Goal: Transaction & Acquisition: Purchase product/service

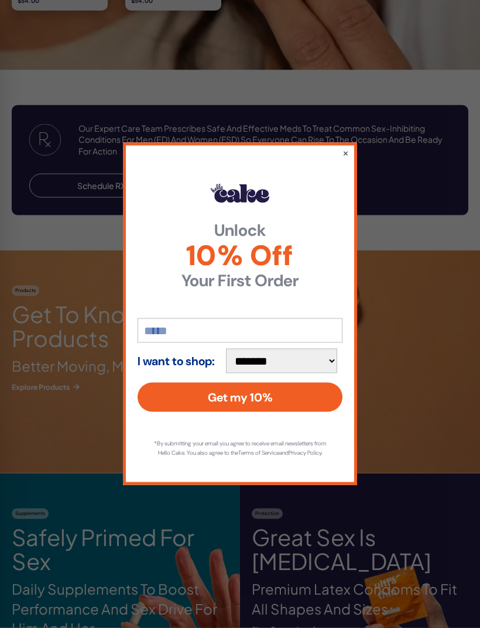
scroll to position [1081, 0]
click at [357, 168] on div "**********" at bounding box center [240, 314] width 480 height 628
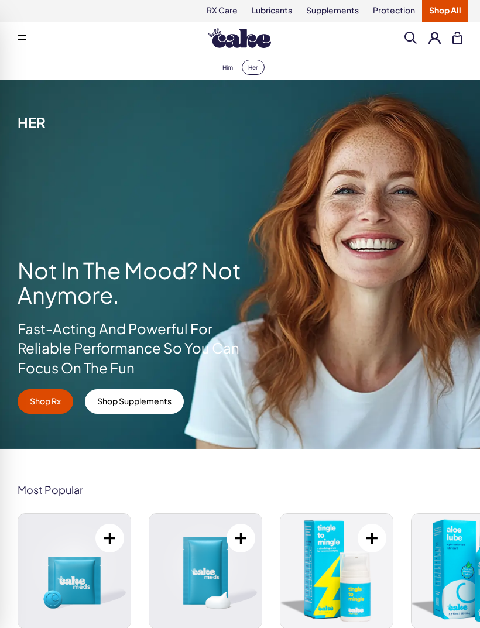
scroll to position [0, 0]
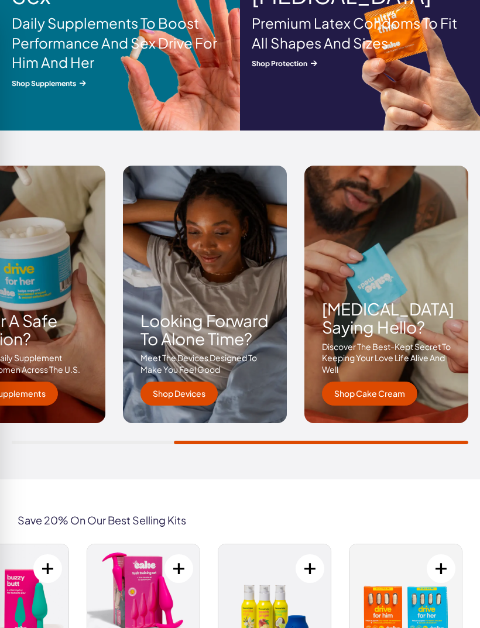
scroll to position [1644, 0]
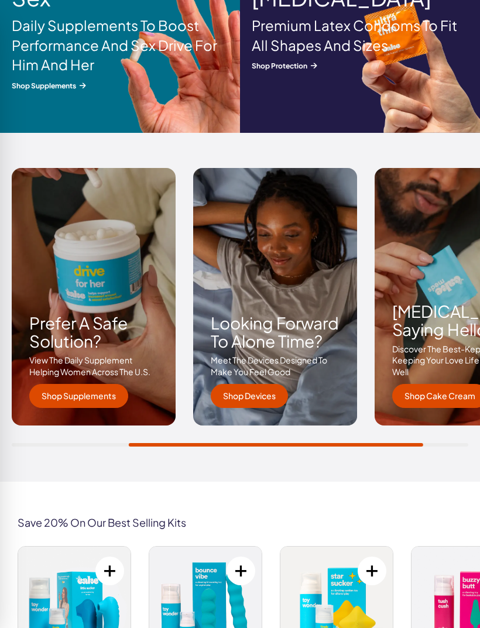
click at [86, 597] on img at bounding box center [74, 604] width 112 height 115
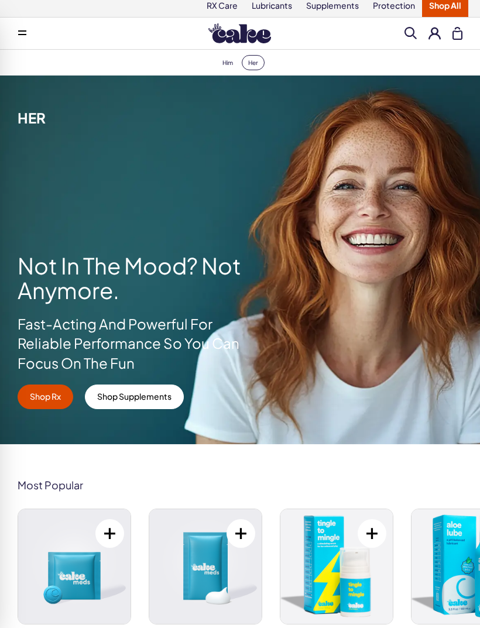
scroll to position [0, 0]
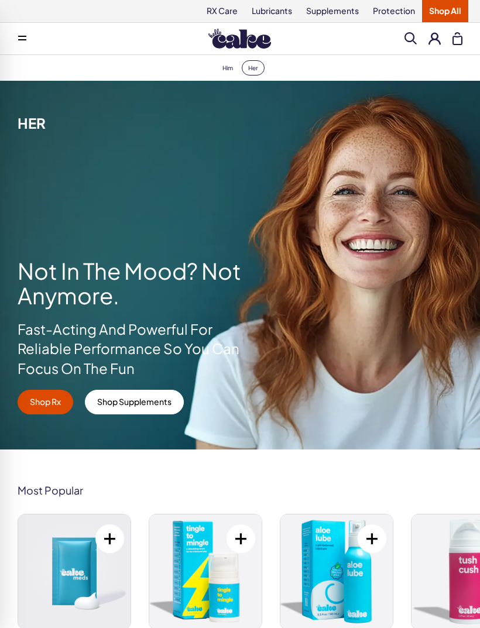
click at [407, 43] on span at bounding box center [411, 38] width 12 height 12
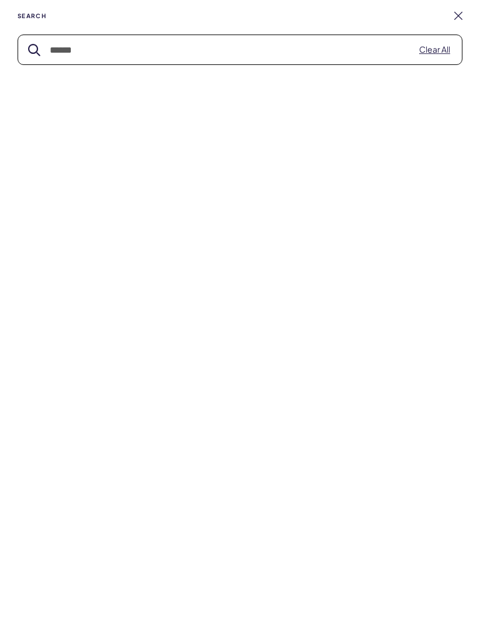
click at [342, 56] on input "text" at bounding box center [240, 49] width 444 height 29
click at [34, 50] on button "submit" at bounding box center [34, 50] width 12 height 12
type input "*"
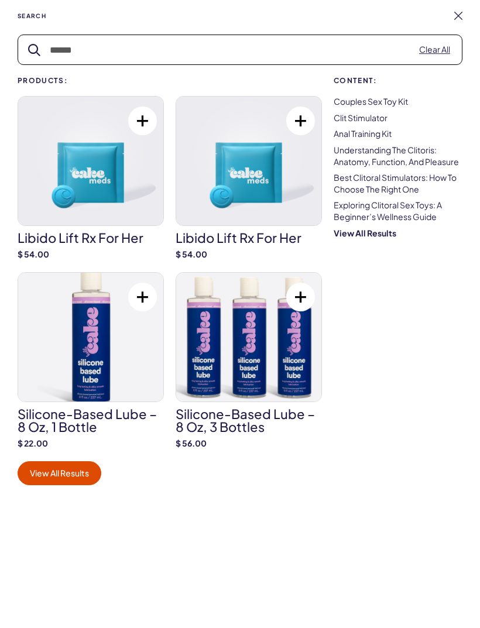
click at [385, 190] on link "Best Clitoral Stimulators: How To Choose The Right One" at bounding box center [395, 183] width 123 height 22
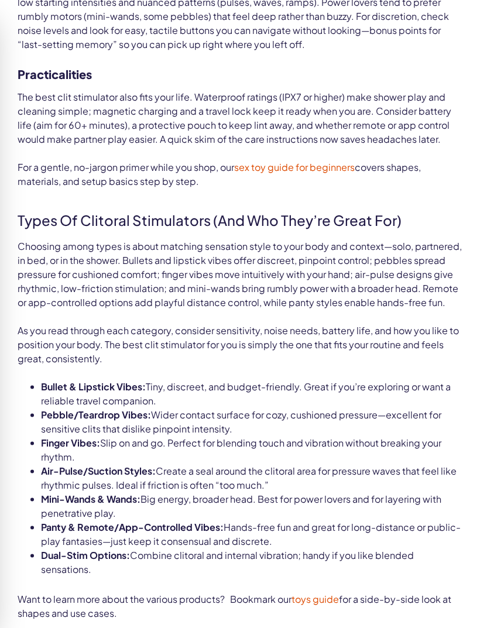
scroll to position [1823, 0]
click at [396, 324] on span "As you read through each category, consider sensitivity, noise needs, battery l…" at bounding box center [238, 344] width 441 height 40
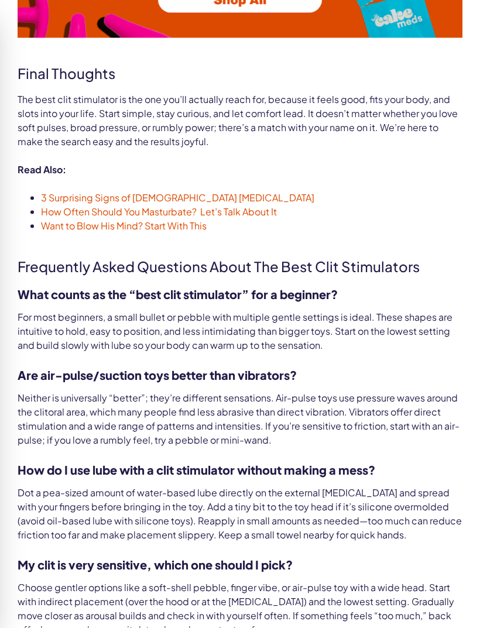
scroll to position [3782, 0]
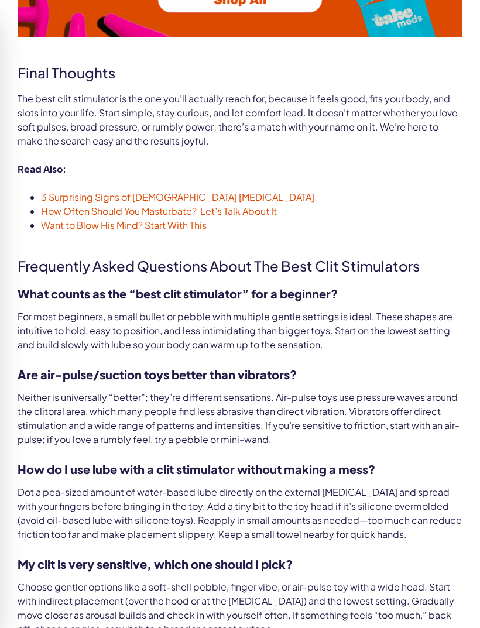
click at [204, 285] on h3 "What counts as the “best clit stimulator” for a beginner?" at bounding box center [240, 294] width 445 height 18
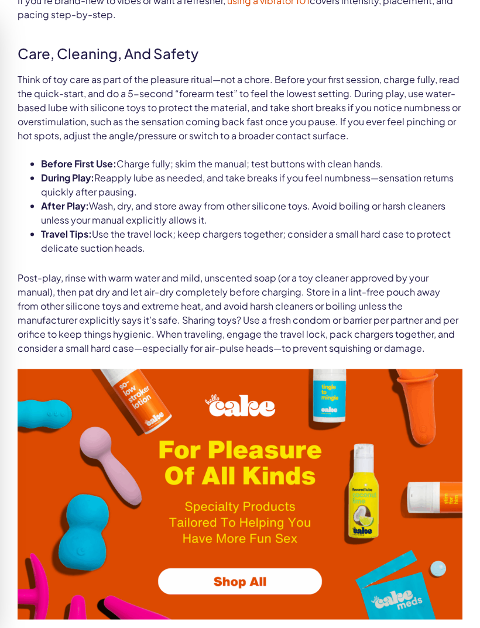
scroll to position [3200, 0]
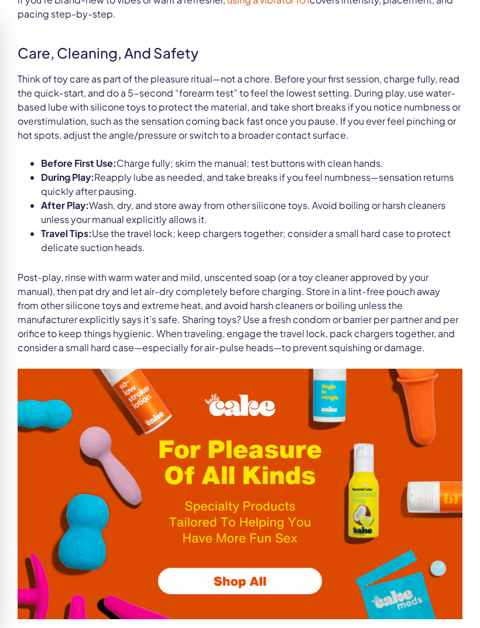
click at [247, 552] on img at bounding box center [240, 494] width 445 height 251
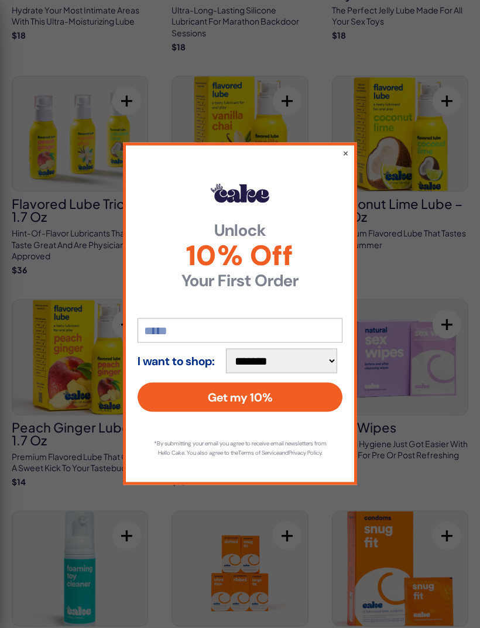
scroll to position [2250, 0]
click at [348, 159] on button "×" at bounding box center [345, 153] width 6 height 12
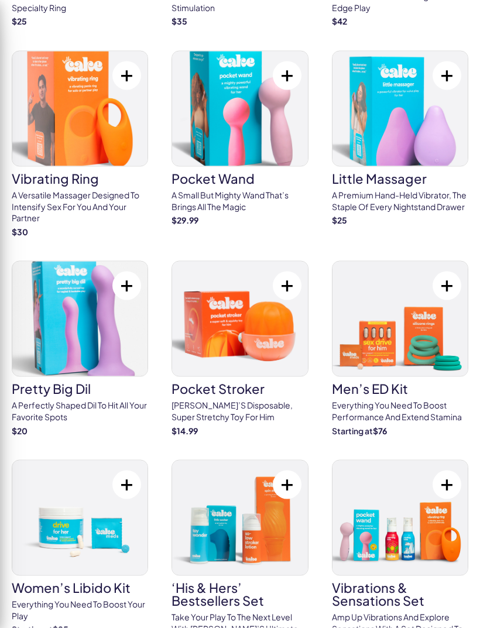
scroll to position [4136, 0]
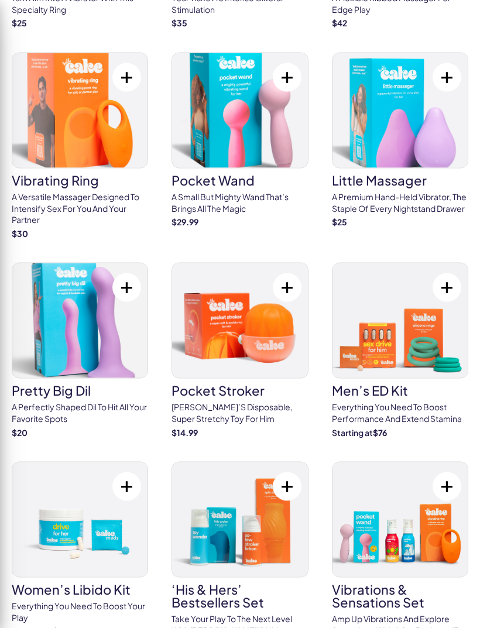
click at [79, 265] on img at bounding box center [79, 320] width 135 height 115
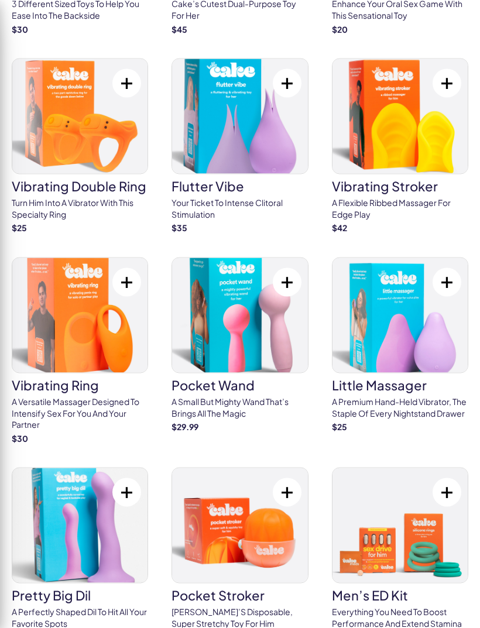
scroll to position [3932, 0]
click at [132, 478] on button at bounding box center [126, 492] width 29 height 29
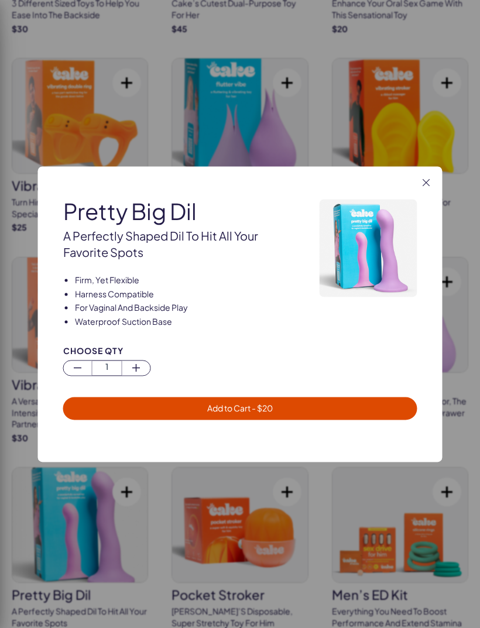
click at [253, 413] on span "- $ 20" at bounding box center [262, 408] width 22 height 11
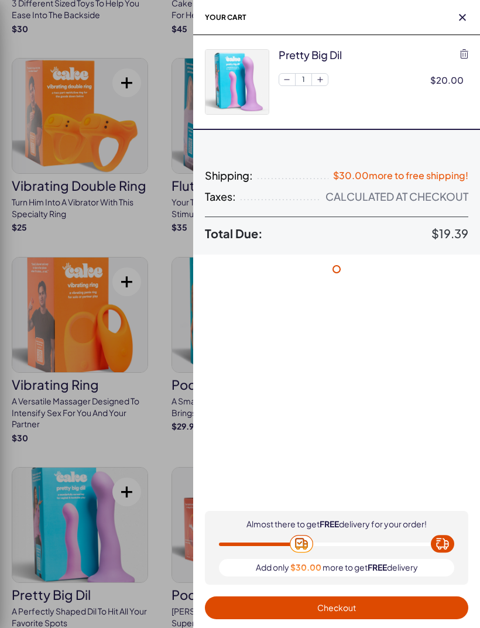
scroll to position [0, 0]
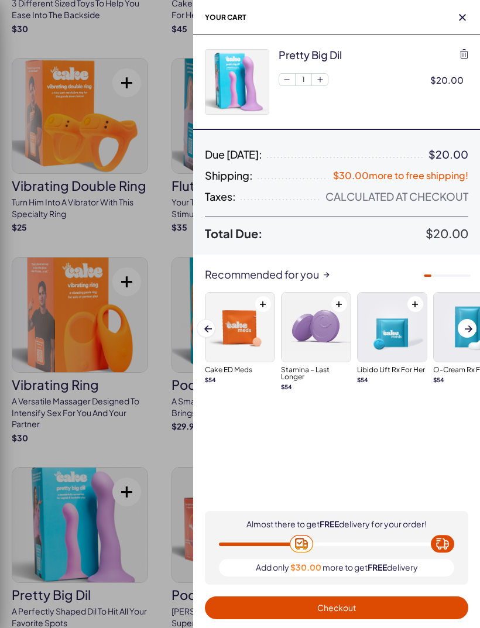
click at [341, 609] on span "Checkout" at bounding box center [336, 607] width 39 height 11
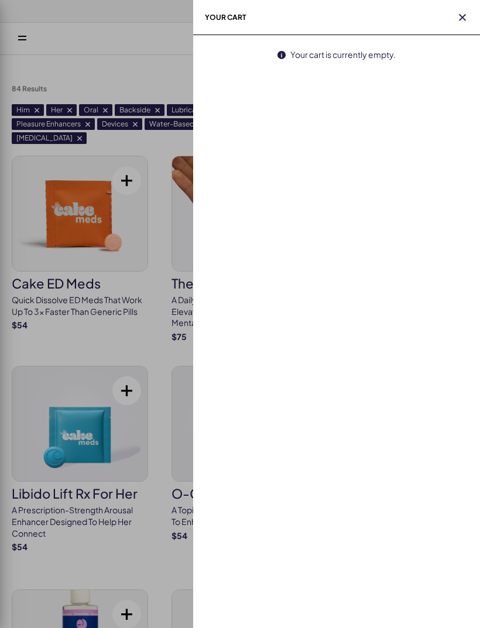
scroll to position [3969, 0]
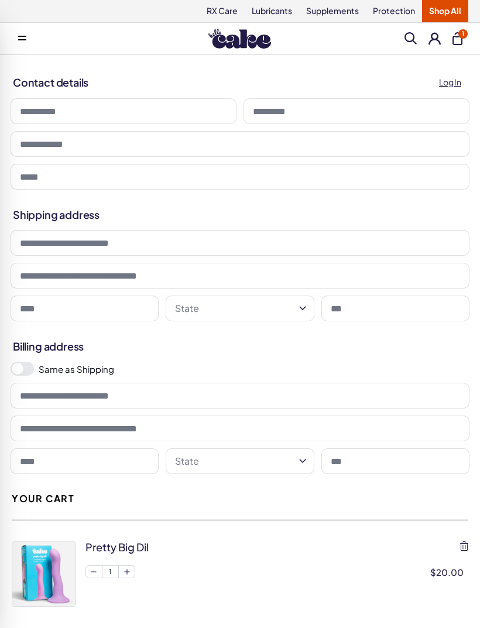
click at [169, 115] on input at bounding box center [124, 111] width 226 height 26
type input "******"
click at [321, 122] on input at bounding box center [357, 111] width 226 height 26
type input "******"
click at [43, 150] on input "tel" at bounding box center [240, 144] width 459 height 26
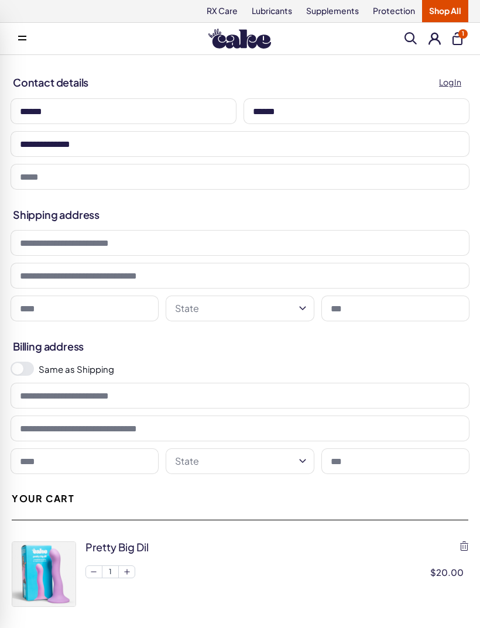
type input "**********"
click at [43, 189] on input "email" at bounding box center [240, 177] width 459 height 26
type input "**********"
click at [34, 246] on input at bounding box center [240, 243] width 459 height 26
type input "**********"
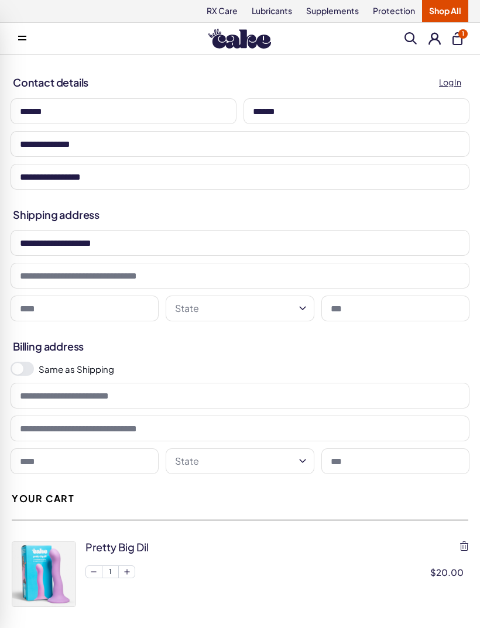
click at [56, 314] on input at bounding box center [85, 309] width 148 height 26
type input "**********"
click at [220, 314] on button "State" at bounding box center [240, 309] width 148 height 26
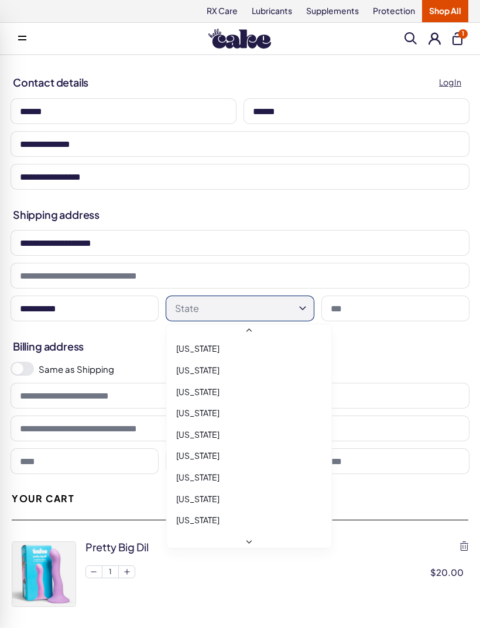
scroll to position [882, 0]
click at [187, 536] on span "Utah" at bounding box center [197, 542] width 43 height 12
select select "**"
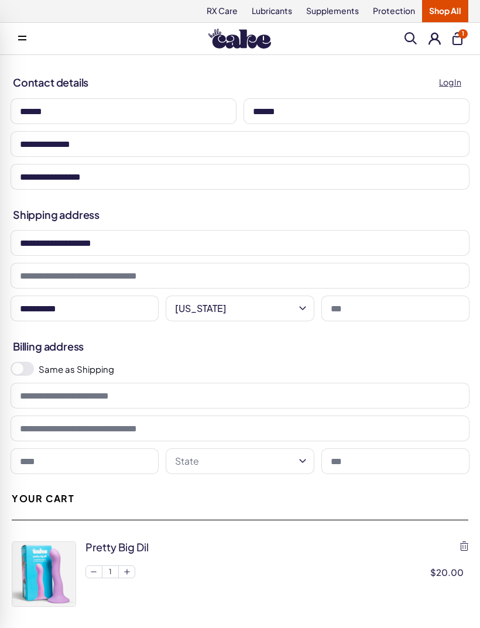
click at [402, 310] on input at bounding box center [395, 309] width 148 height 26
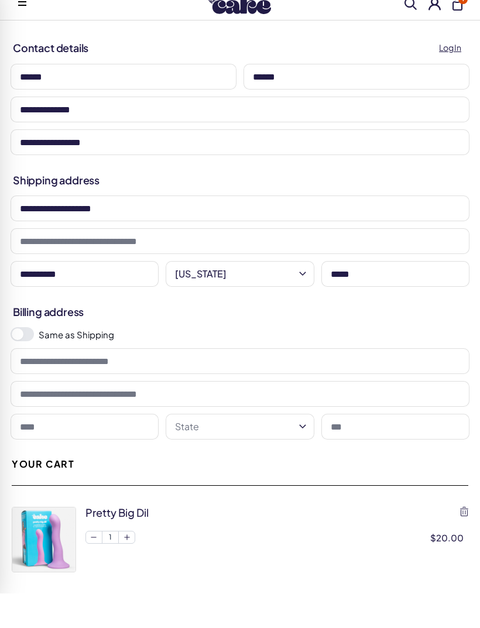
type input "*****"
click at [157, 383] on input at bounding box center [240, 396] width 459 height 26
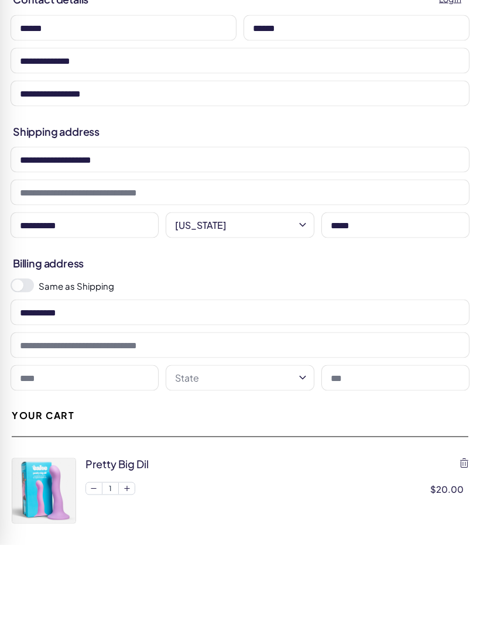
type input "**********"
click at [77, 448] on input at bounding box center [85, 461] width 148 height 26
type input "**********"
click at [228, 448] on button "State" at bounding box center [240, 461] width 148 height 26
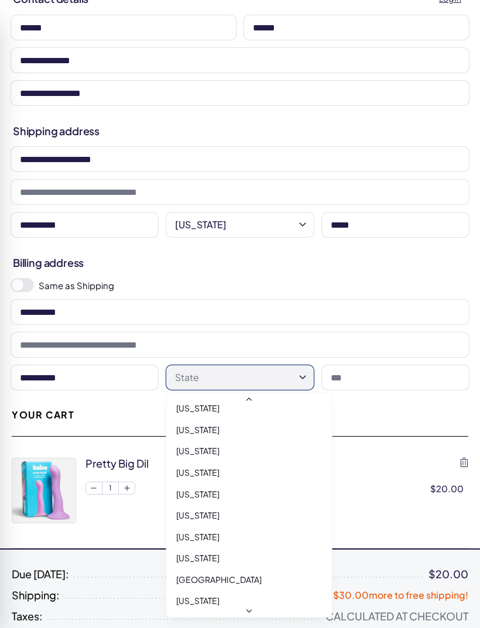
scroll to position [955, 0]
click at [188, 531] on span "Utah" at bounding box center [197, 537] width 43 height 12
select select "**"
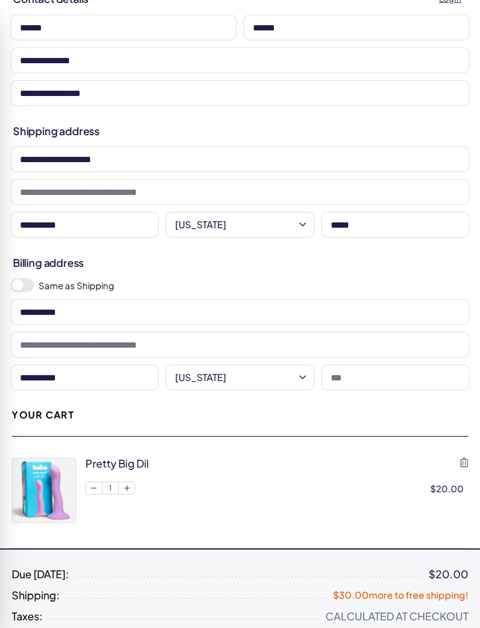
click at [381, 380] on input at bounding box center [395, 378] width 148 height 26
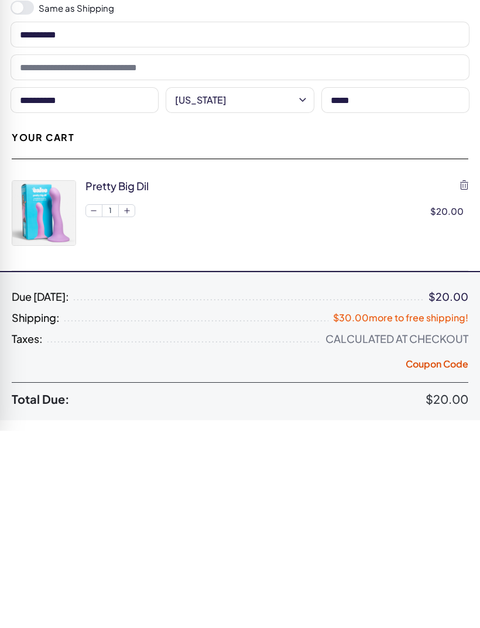
scroll to position [164, 0]
type input "*****"
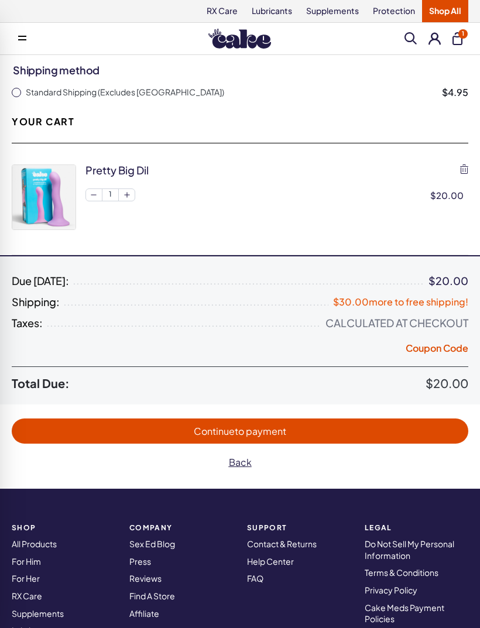
click at [235, 435] on span "Continue to payment" at bounding box center [240, 431] width 92 height 12
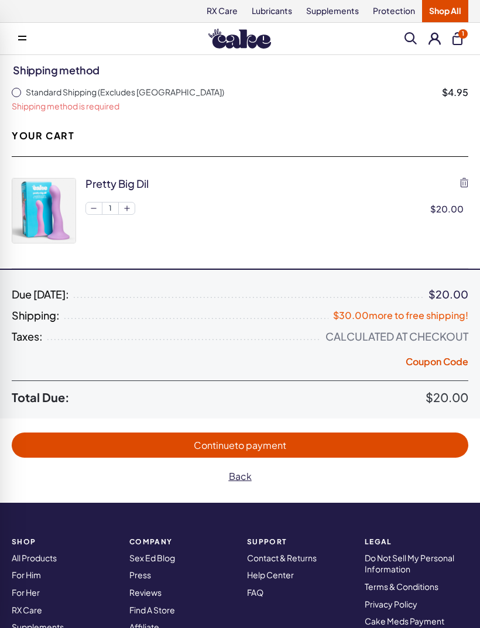
click at [20, 94] on span "button" at bounding box center [16, 92] width 9 height 9
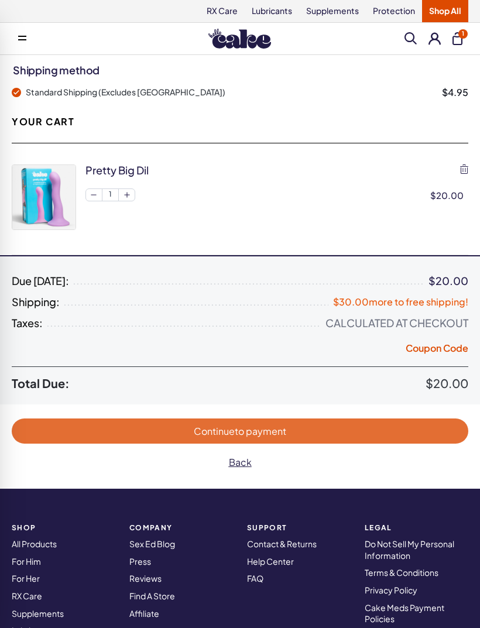
click at [227, 431] on span "Continue to payment" at bounding box center [240, 431] width 92 height 12
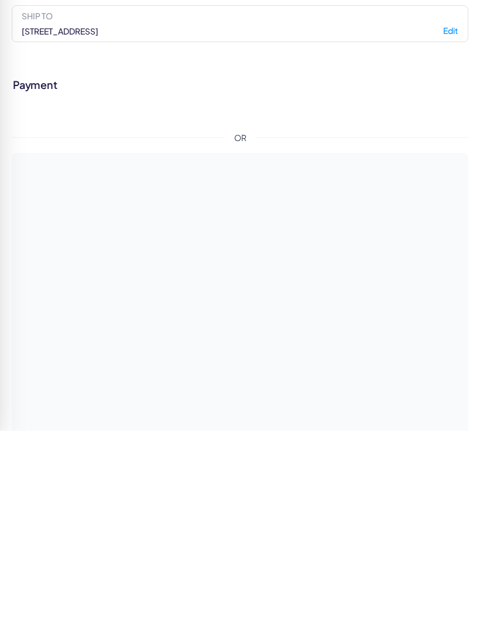
scroll to position [466, 0]
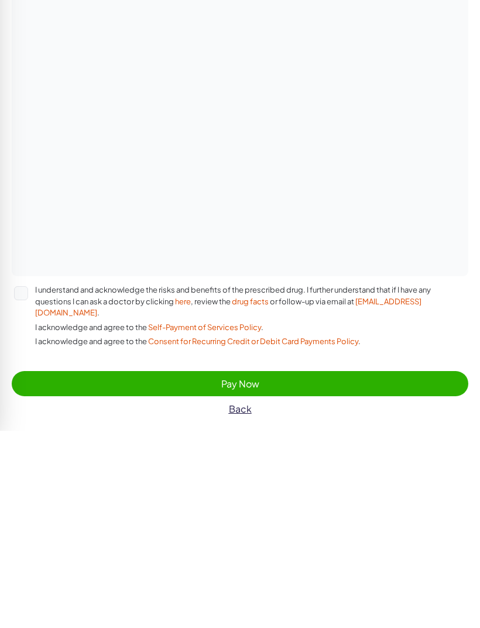
click at [223, 568] on button "Pay Now" at bounding box center [240, 580] width 457 height 25
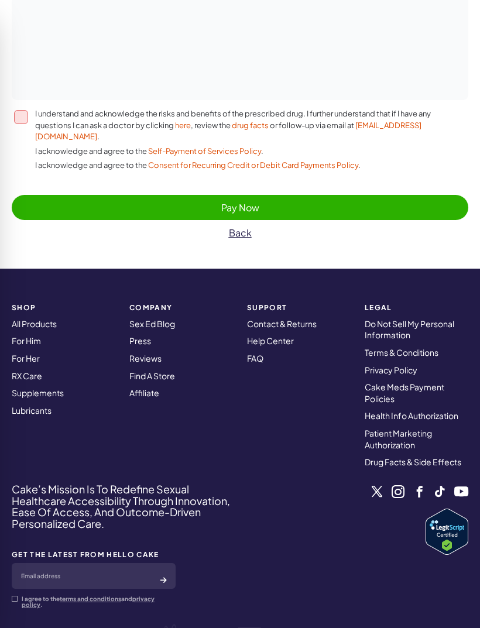
scroll to position [893, 0]
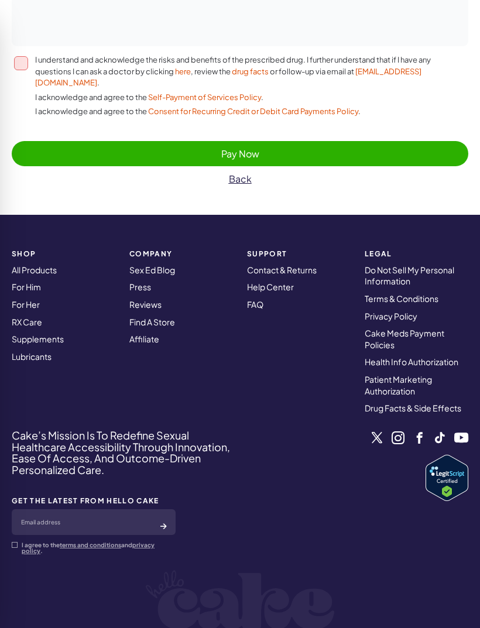
click at [23, 61] on button "I understand and acknowledge the risks and benefits of the prescribed drug. I f…" at bounding box center [21, 63] width 14 height 14
click at [238, 148] on button "Pay Now" at bounding box center [240, 153] width 457 height 25
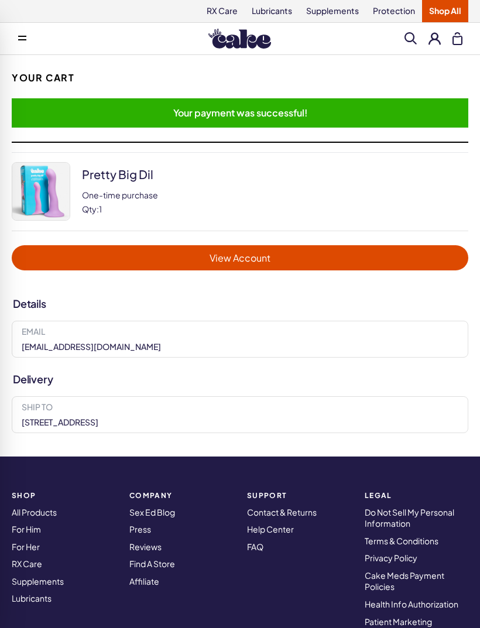
click at [232, 258] on span "View Account" at bounding box center [239, 257] width 433 height 13
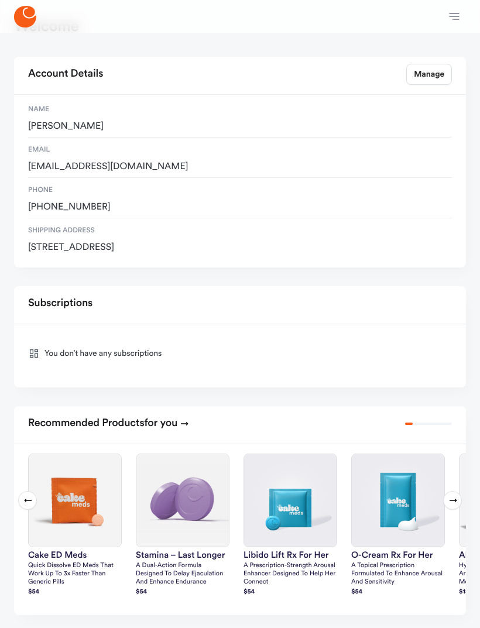
scroll to position [39, 0]
